Goal: Browse casually

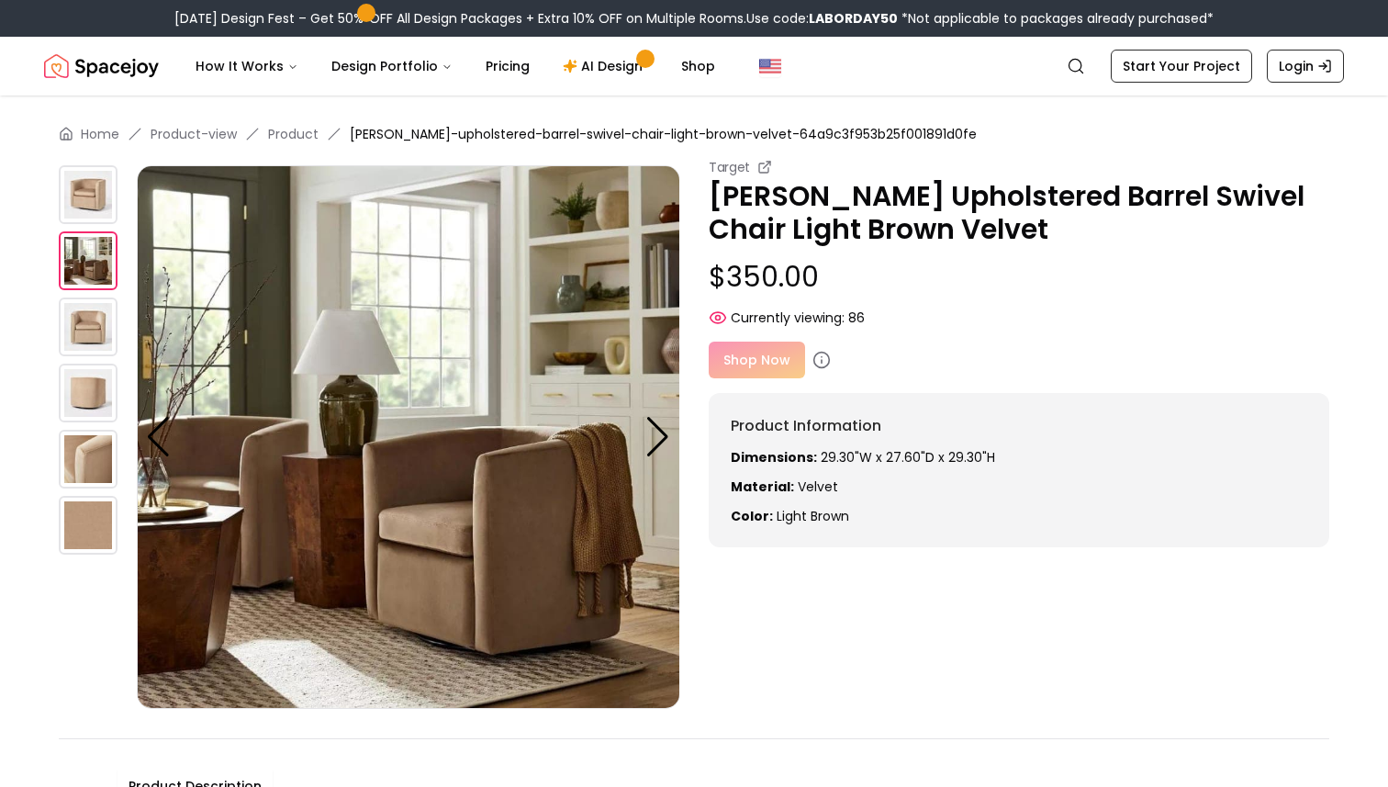
click at [655, 431] on div at bounding box center [657, 437] width 25 height 40
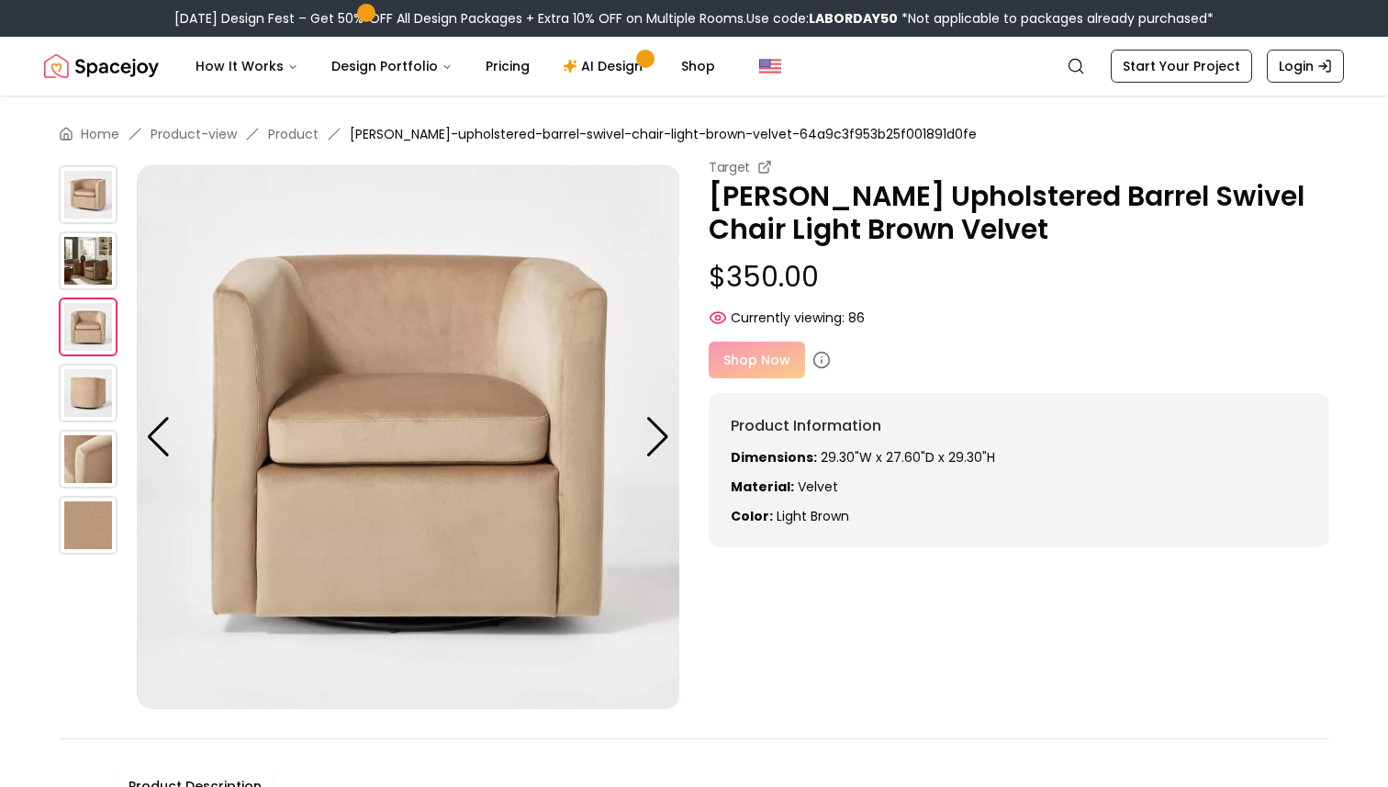
click at [655, 431] on div at bounding box center [657, 437] width 25 height 40
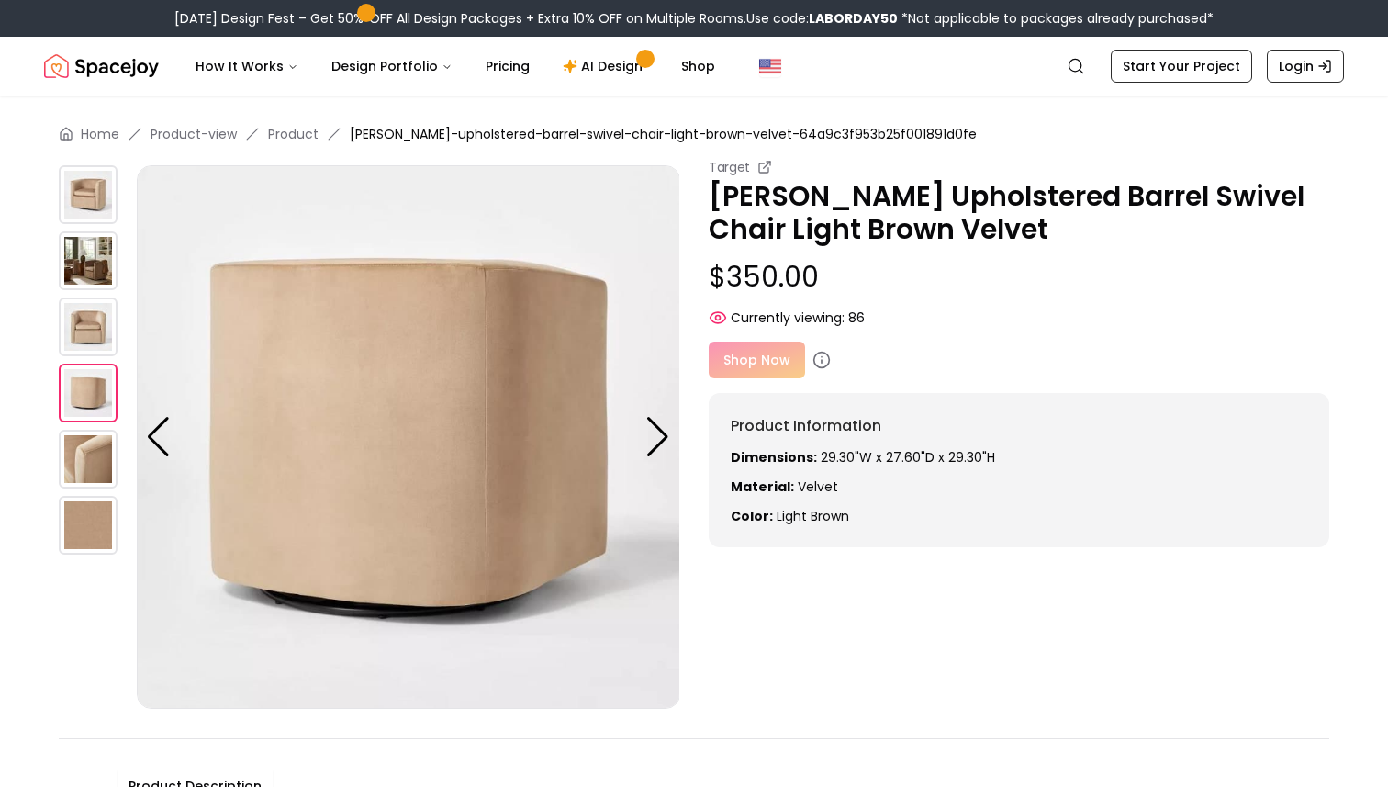
click at [655, 431] on div at bounding box center [657, 437] width 25 height 40
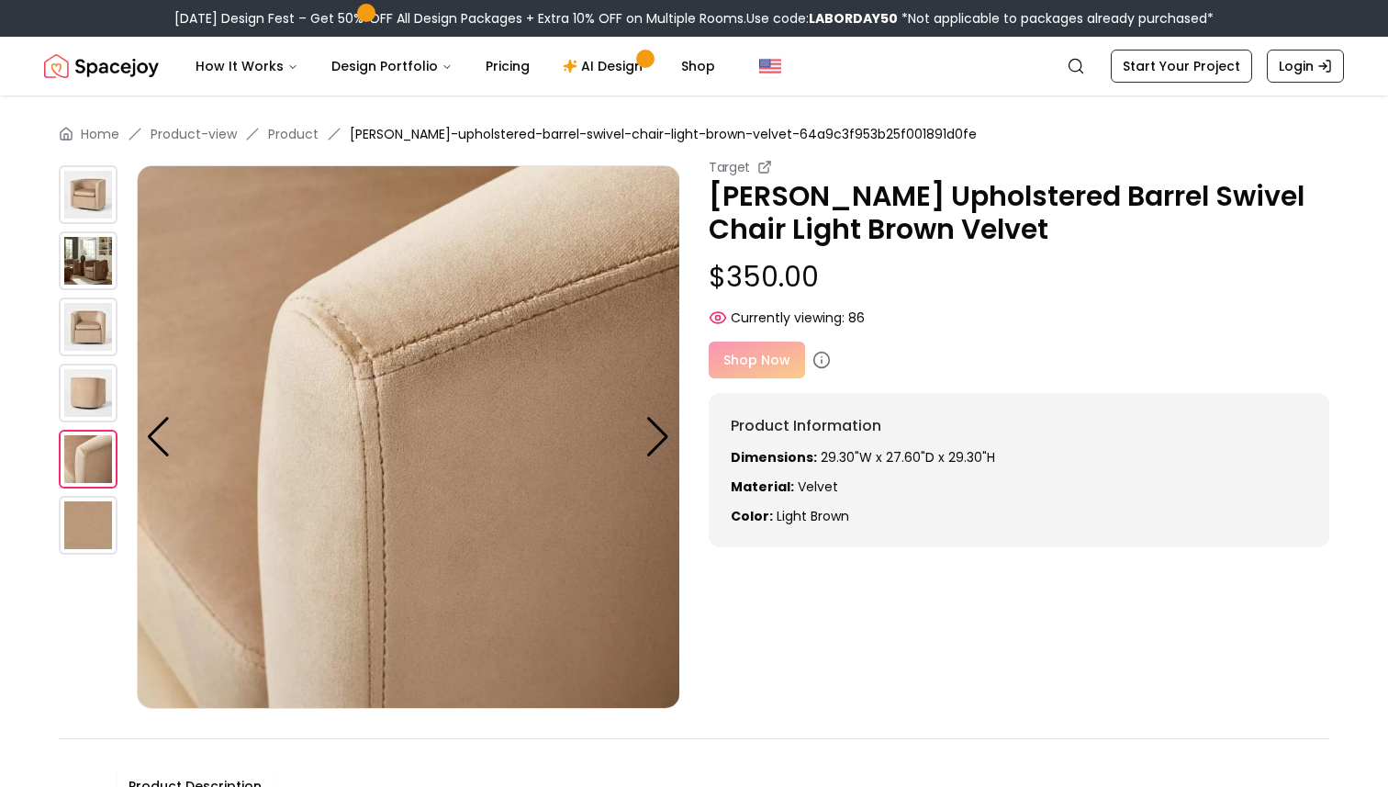
click at [655, 431] on div at bounding box center [657, 437] width 25 height 40
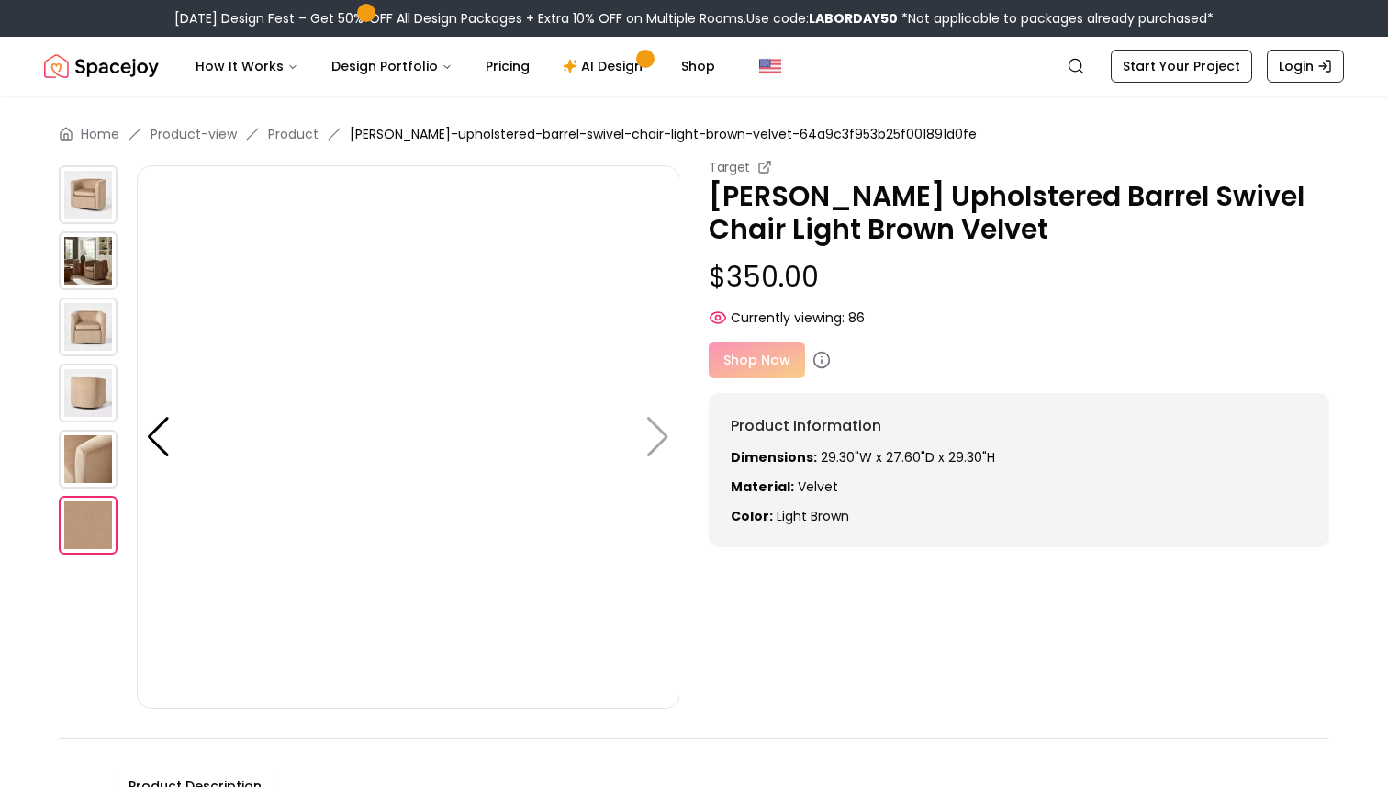
click at [655, 431] on img at bounding box center [408, 436] width 543 height 543
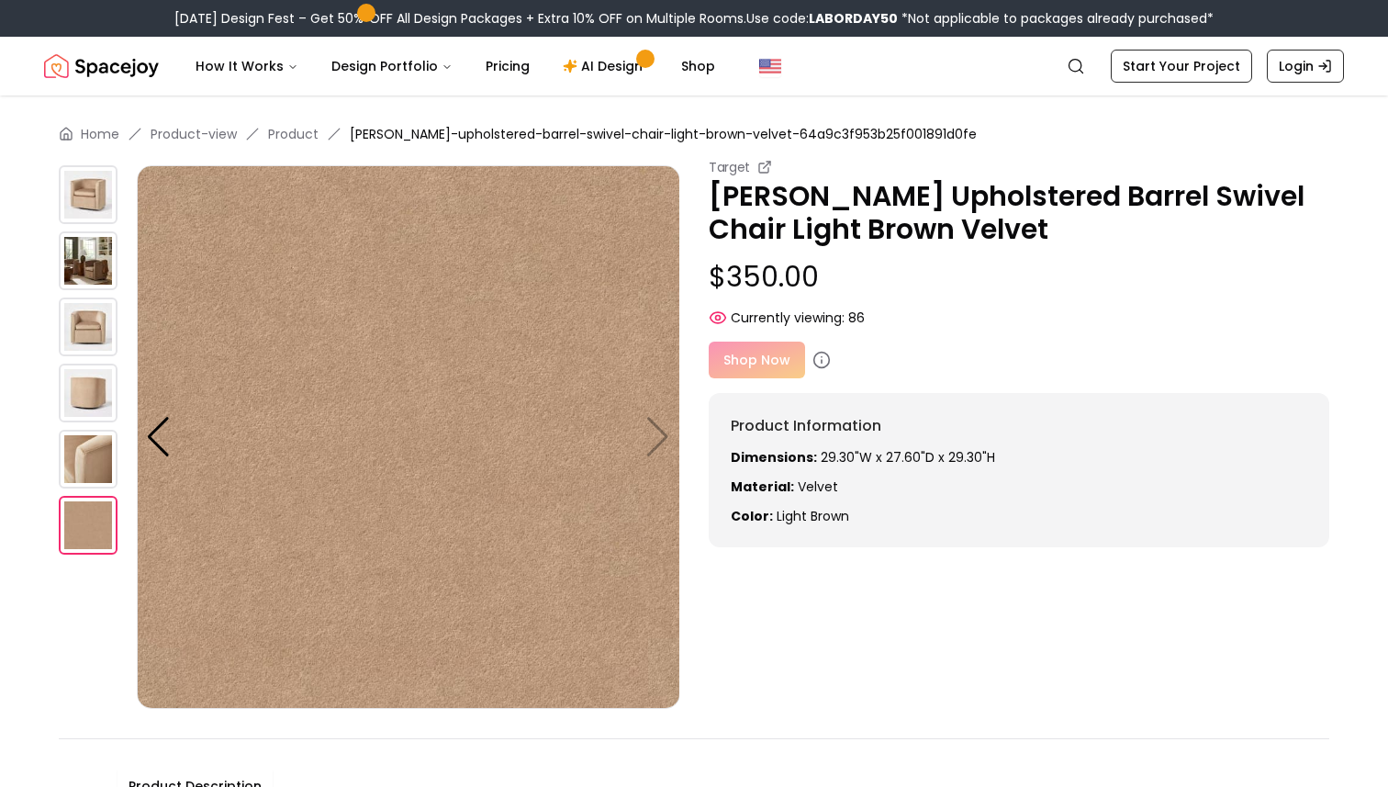
click at [92, 409] on img at bounding box center [88, 393] width 59 height 59
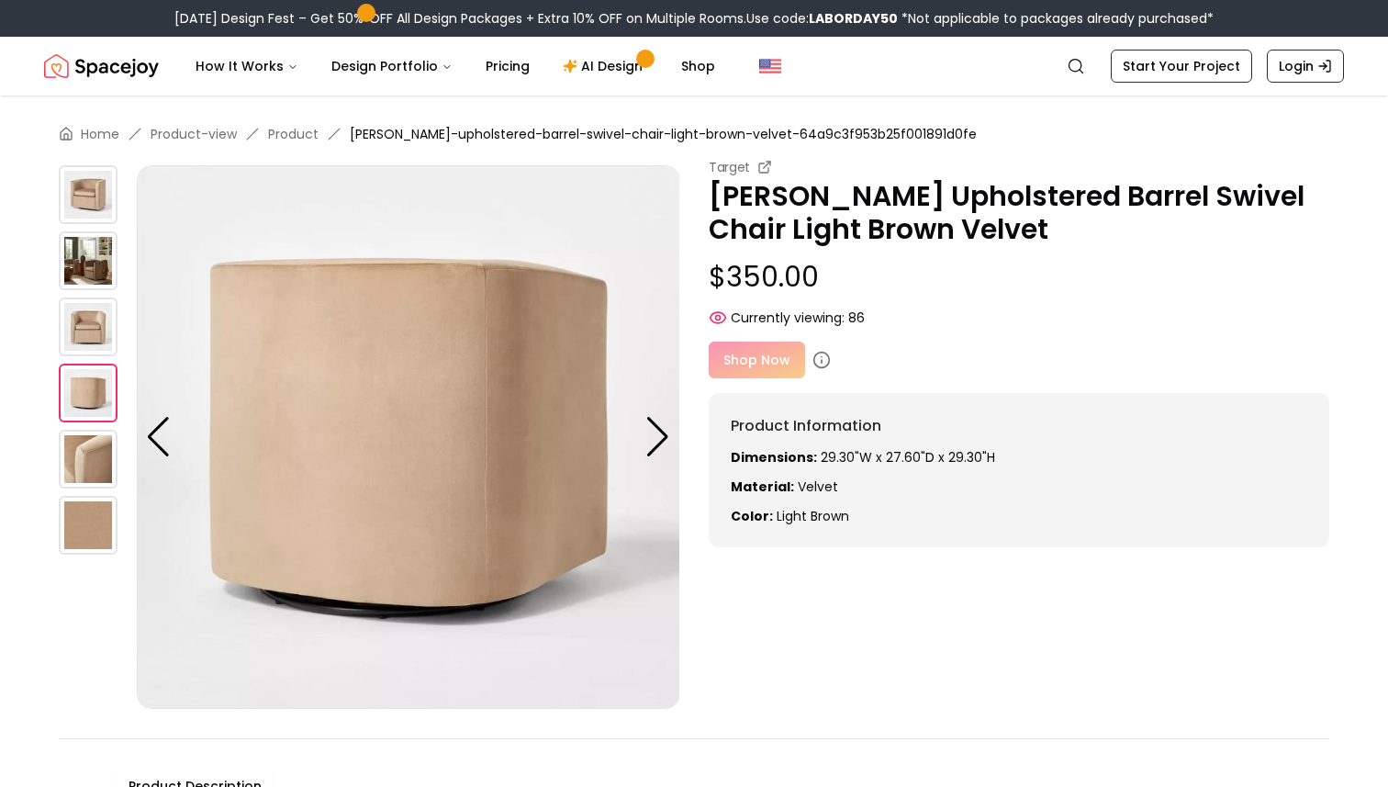
click at [84, 325] on img at bounding box center [88, 326] width 59 height 59
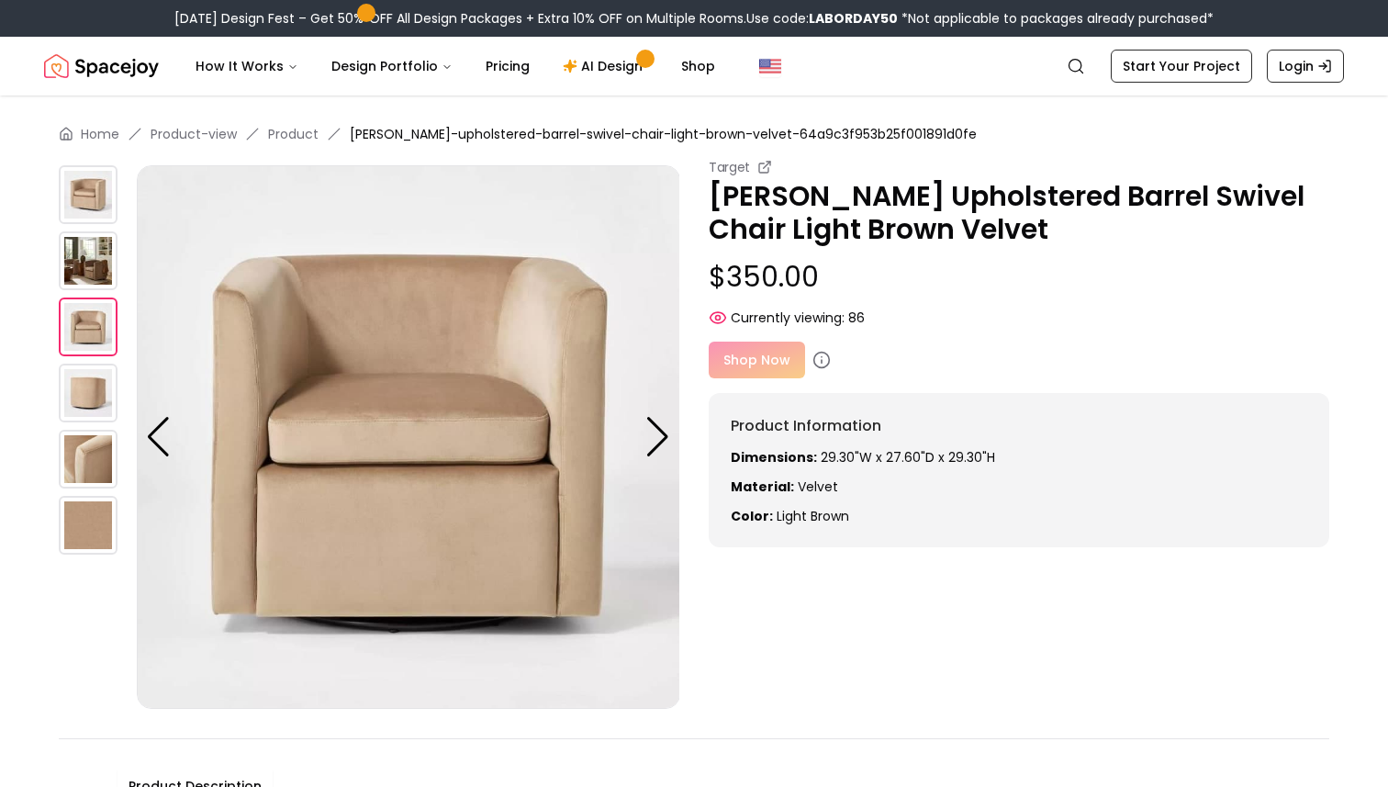
click at [88, 197] on img at bounding box center [88, 194] width 59 height 59
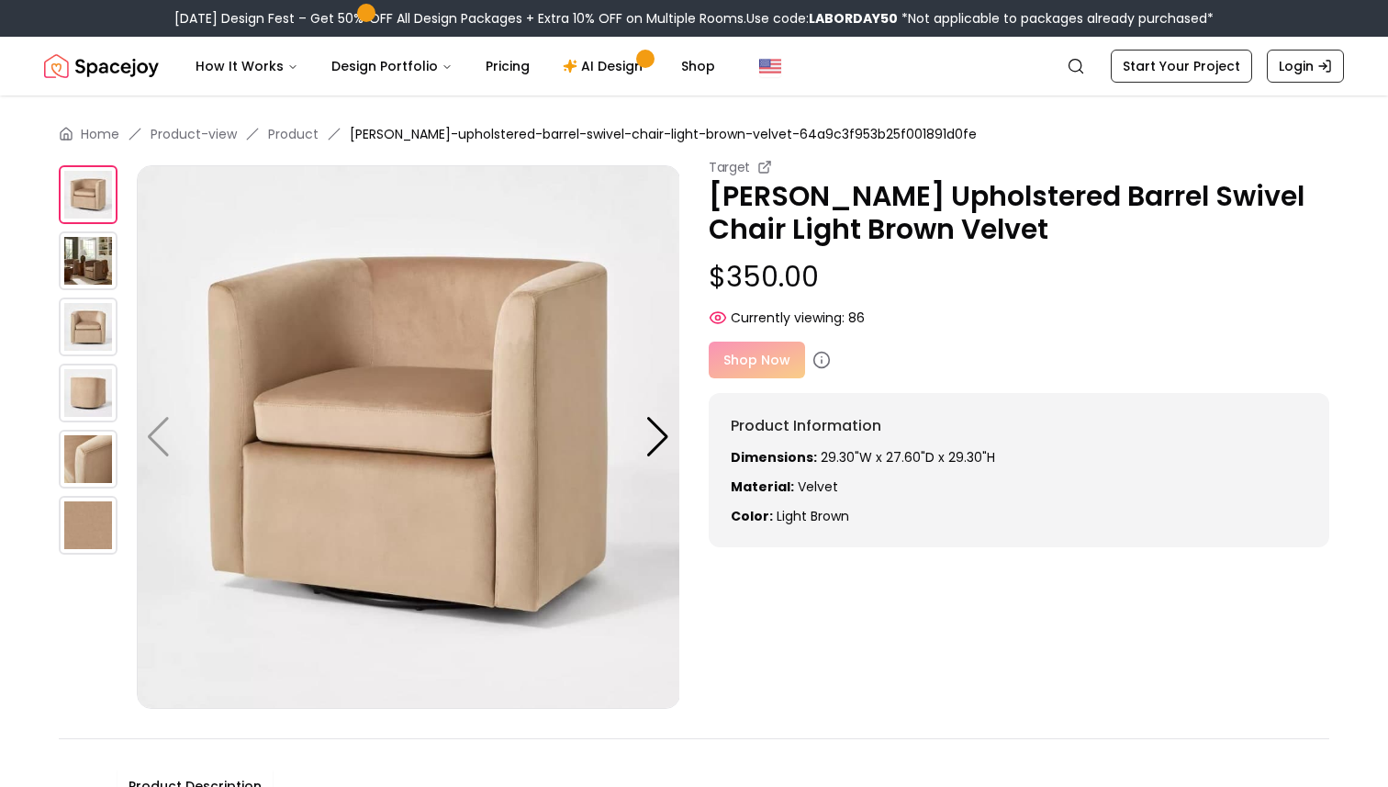
click at [95, 269] on img at bounding box center [88, 260] width 59 height 59
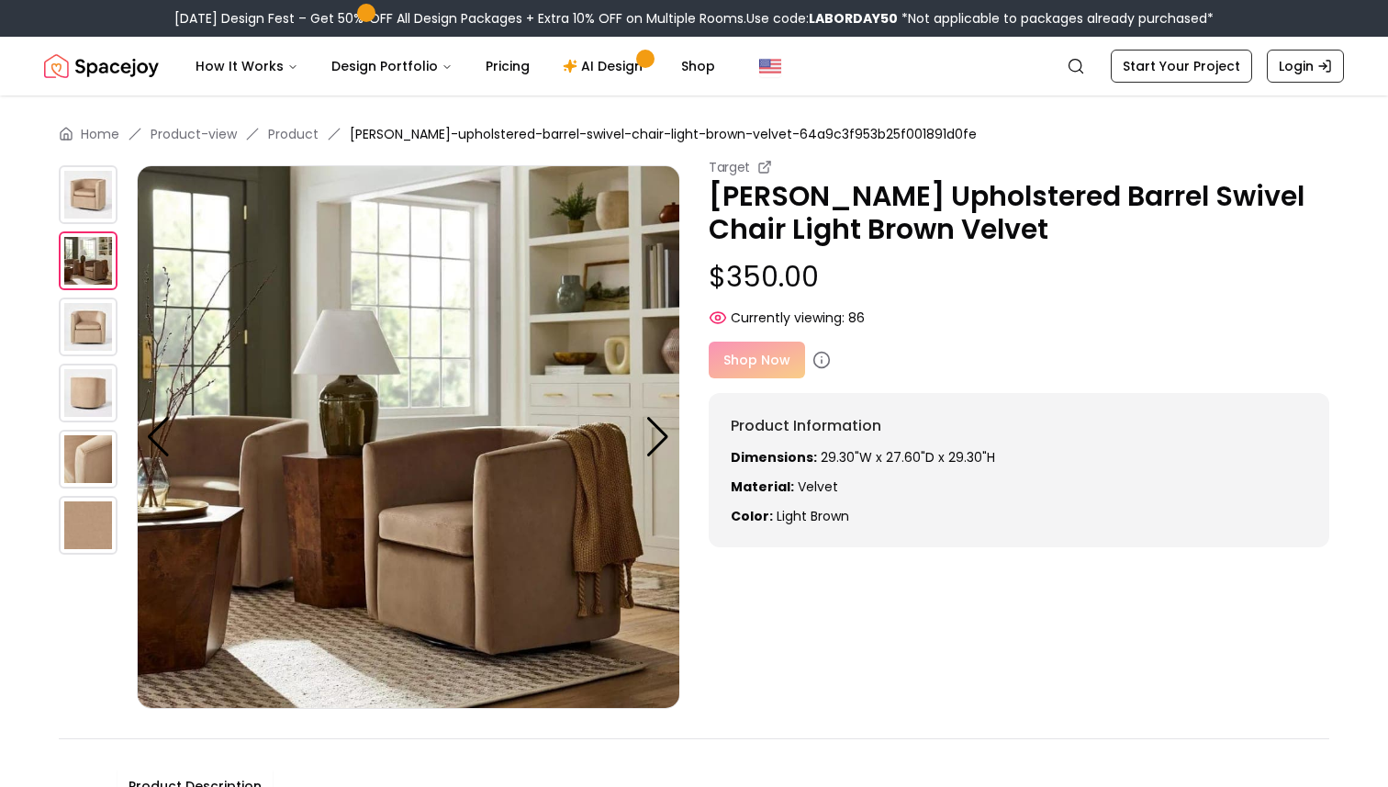
click at [101, 525] on img at bounding box center [88, 525] width 59 height 59
